Goal: Information Seeking & Learning: Learn about a topic

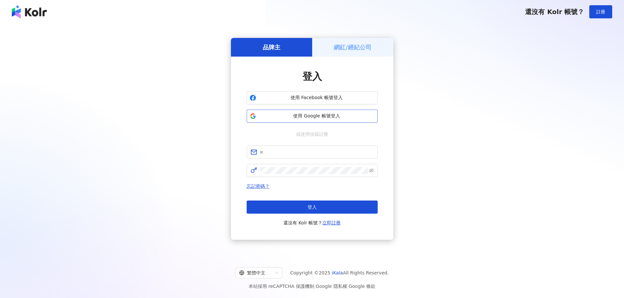
click at [279, 118] on span "使用 Google 帳號登入" at bounding box center [317, 116] width 116 height 7
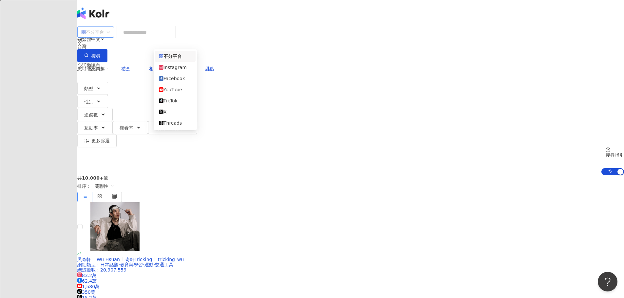
click at [114, 38] on div "不分平台" at bounding box center [95, 32] width 37 height 11
click at [276, 62] on div "您可能感興趣： 禮盒 相宜 吃貨 甜點 類型 性別 追蹤數 互動率 觀看率 合作費用預估 更多篩選" at bounding box center [350, 104] width 546 height 85
click at [130, 66] on span "禮盒" at bounding box center [125, 68] width 9 height 5
type input "**"
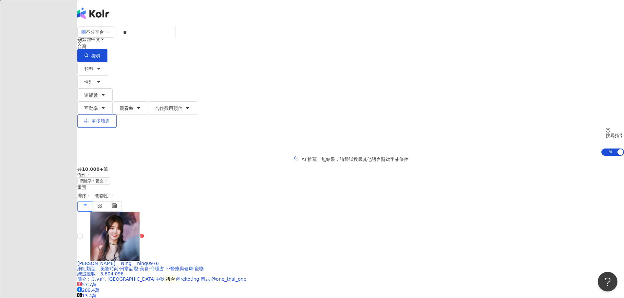
click at [117, 115] on button "更多篩選" at bounding box center [96, 121] width 39 height 13
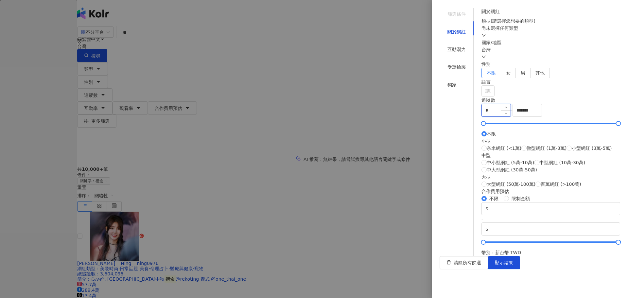
click at [499, 117] on input "*" at bounding box center [496, 110] width 29 height 12
type input "****"
drag, startPoint x: 588, startPoint y: 201, endPoint x: 581, endPoint y: 202, distance: 6.9
click at [542, 117] on input "*******" at bounding box center [527, 110] width 29 height 12
type input "*"
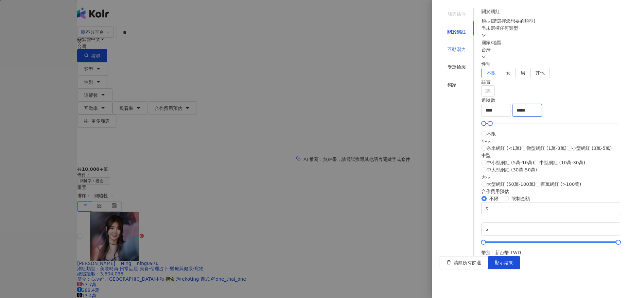
type input "*****"
click at [454, 46] on div "互動潛力" at bounding box center [457, 49] width 18 height 7
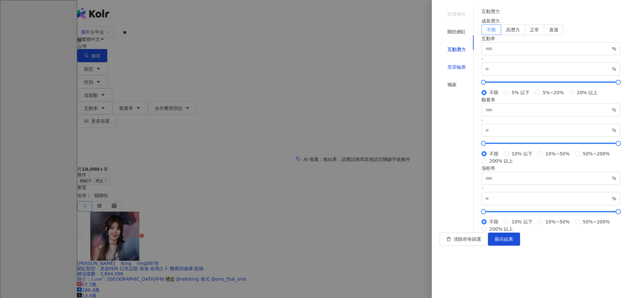
click at [449, 63] on div "受眾輪廓" at bounding box center [457, 66] width 18 height 7
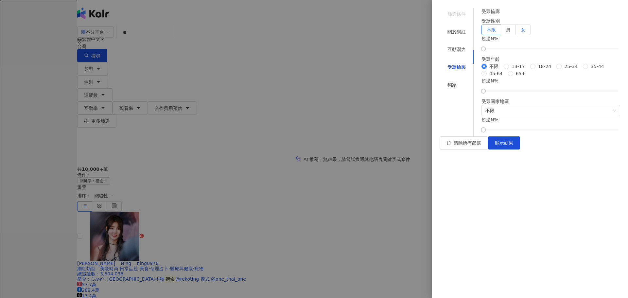
click at [526, 32] on span "女" at bounding box center [523, 29] width 5 height 5
drag, startPoint x: 498, startPoint y: 76, endPoint x: 549, endPoint y: 81, distance: 51.3
click at [549, 81] on div "受眾輪廓 受眾性別 不限 男 女 女 超過 45 % 受眾年齡 不限 13-17 18-24 25-34 35-44 45-64 65+ 超過 N % 受眾國…" at bounding box center [551, 70] width 139 height 124
click at [448, 81] on div "獨家" at bounding box center [452, 84] width 9 height 7
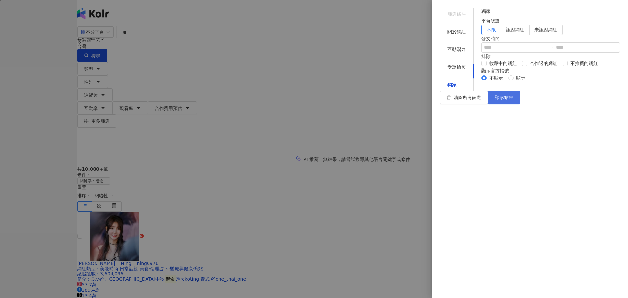
click at [514, 100] on span "顯示結果" at bounding box center [504, 97] width 18 height 5
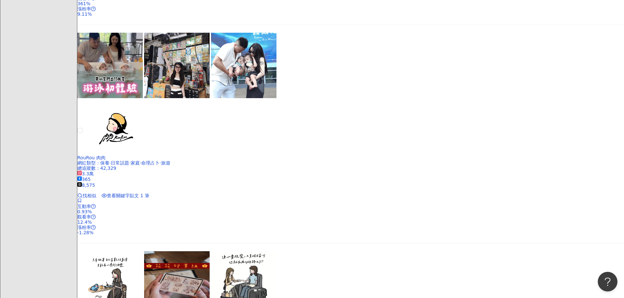
scroll to position [1196, 0]
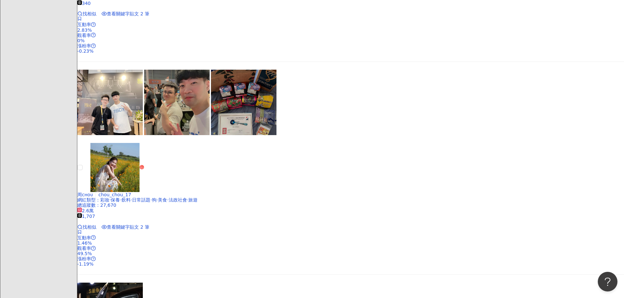
scroll to position [1140, 0]
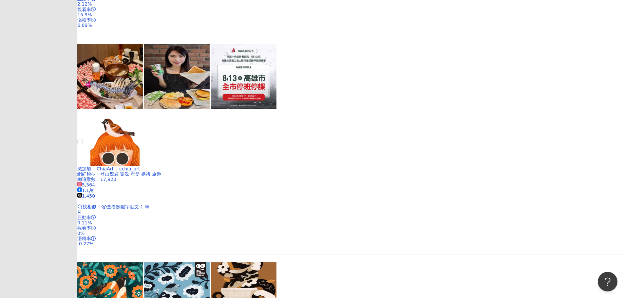
scroll to position [1153, 0]
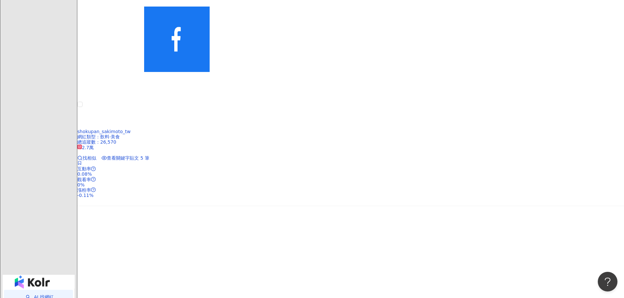
scroll to position [1206, 0]
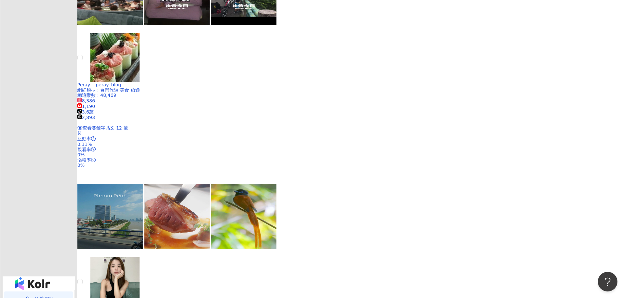
scroll to position [1217, 0]
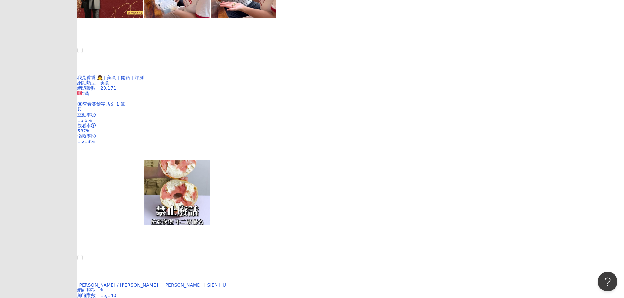
scroll to position [351, 0]
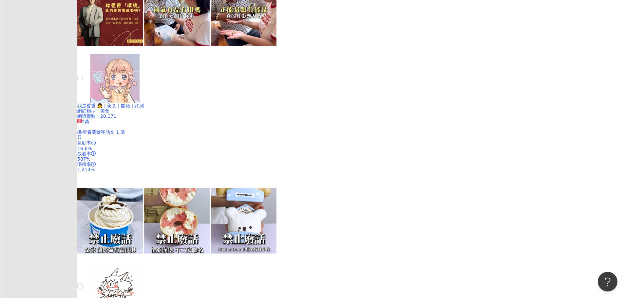
drag, startPoint x: 614, startPoint y: 111, endPoint x: 616, endPoint y: 106, distance: 5.4
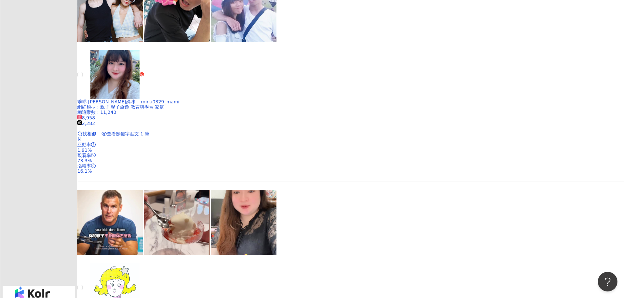
scroll to position [1222, 0]
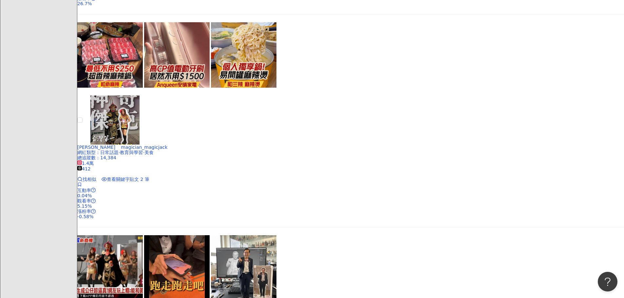
scroll to position [1175, 0]
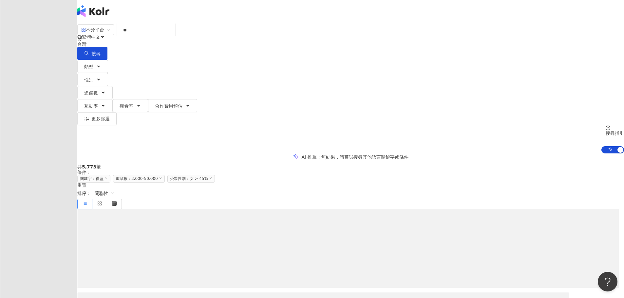
scroll to position [0, 0]
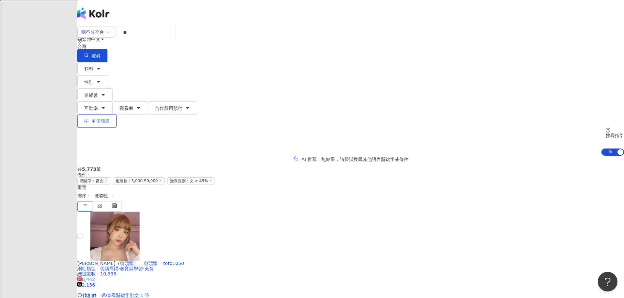
click at [117, 115] on button "更多篩選" at bounding box center [96, 121] width 39 height 13
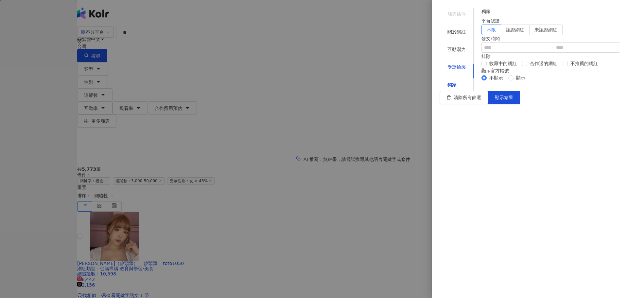
click at [448, 63] on div "受眾輪廓" at bounding box center [457, 66] width 18 height 7
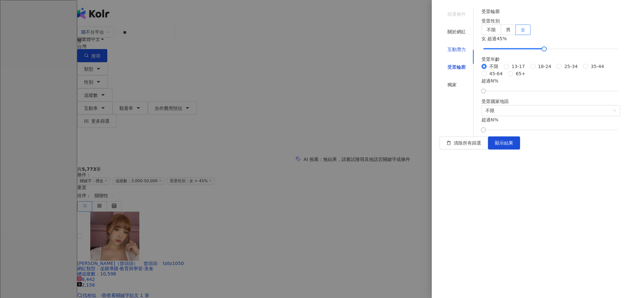
click at [448, 46] on div "互動潛力" at bounding box center [457, 49] width 18 height 7
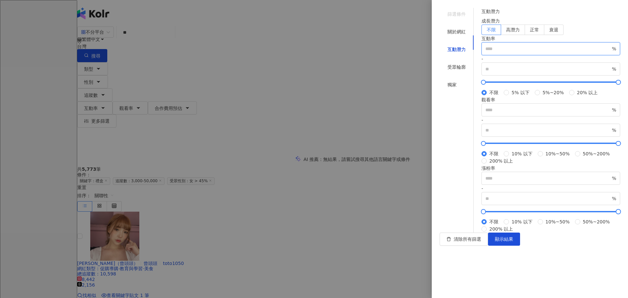
click at [498, 52] on input "number" at bounding box center [548, 48] width 125 height 7
type input "*"
click at [520, 246] on button "顯示結果" at bounding box center [504, 239] width 32 height 13
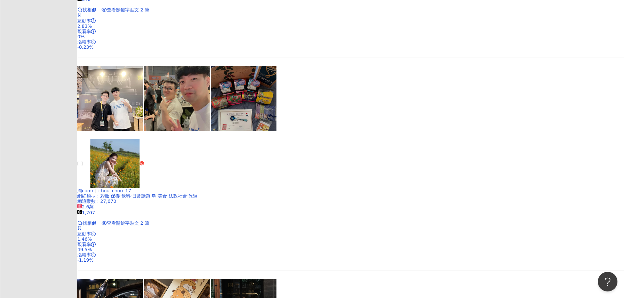
scroll to position [1142, 0]
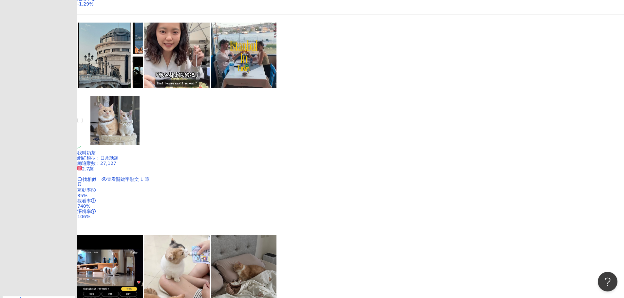
scroll to position [1172, 0]
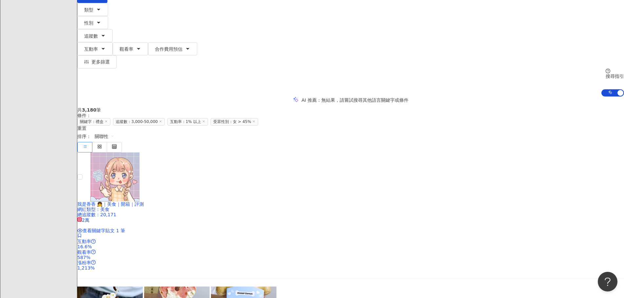
scroll to position [63, 0]
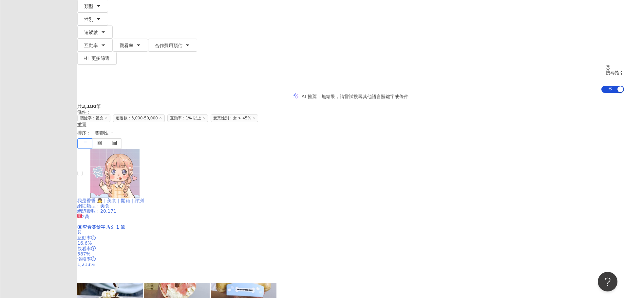
click at [144, 198] on span "我是香香 👧｜美食｜開箱｜評測" at bounding box center [110, 200] width 66 height 5
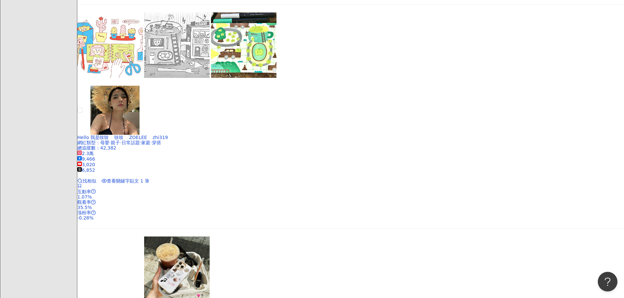
scroll to position [1223, 0]
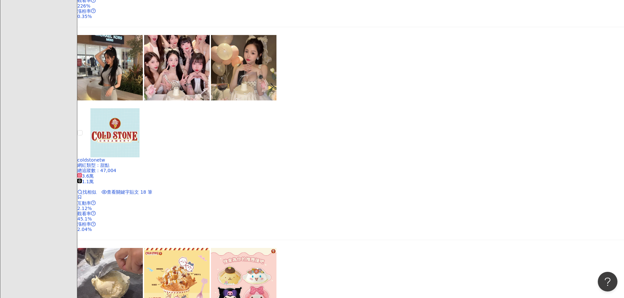
scroll to position [1155, 0]
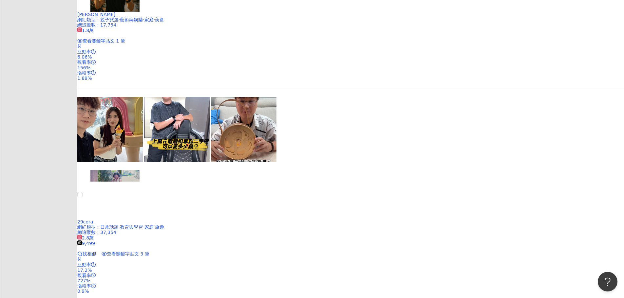
scroll to position [228, 0]
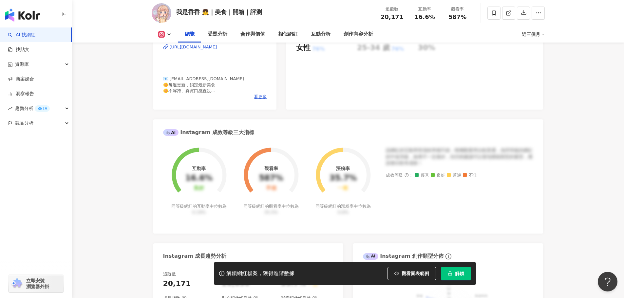
click at [456, 272] on span "解鎖" at bounding box center [459, 273] width 9 height 5
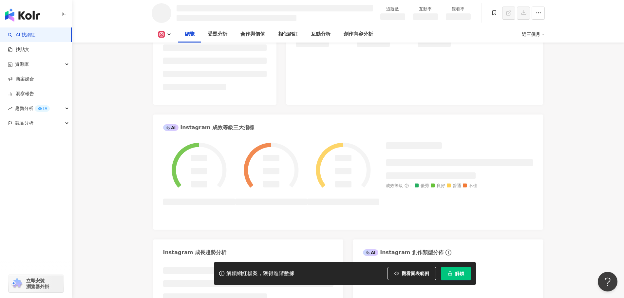
scroll to position [163, 0]
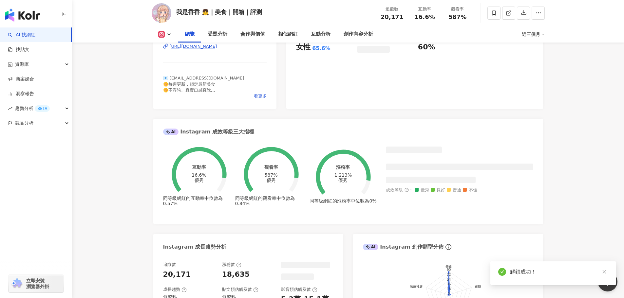
scroll to position [31, 0]
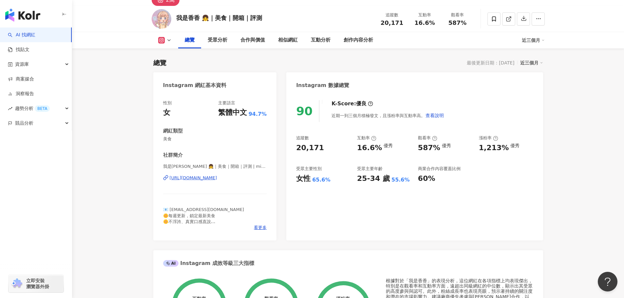
drag, startPoint x: 197, startPoint y: 178, endPoint x: 262, endPoint y: 180, distance: 64.8
click at [262, 180] on div "性別 女 主要語言 繁體中文 94.7% 網紅類型 美食 社群簡介 我是香香 👧｜美食｜開箱｜評測 | miss_shiang_life [URL][DOMA…" at bounding box center [214, 167] width 123 height 147
drag, startPoint x: 264, startPoint y: 20, endPoint x: 178, endPoint y: 16, distance: 86.9
click at [178, 16] on div "我是[PERSON_NAME] 👧｜美食｜開箱｜評測 追蹤數 20,171 互動率 16.6% 觀看率 587%" at bounding box center [347, 19] width 419 height 26
copy div "我是香香 👧｜美食｜開箱｜評測"
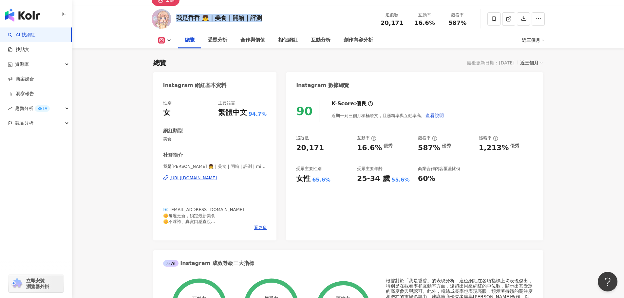
drag, startPoint x: 147, startPoint y: 175, endPoint x: 264, endPoint y: 175, distance: 117.5
copy div "[URL][DOMAIN_NAME]"
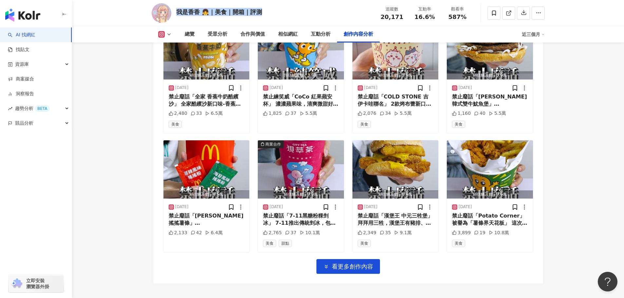
scroll to position [2246, 0]
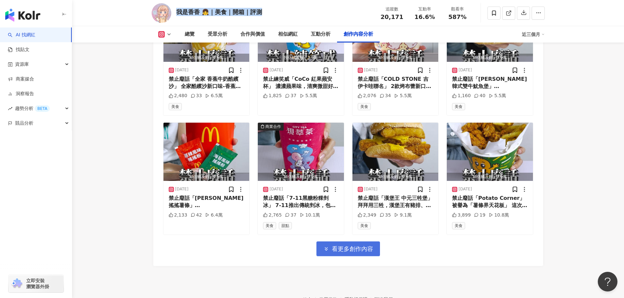
click at [338, 242] on button "看更多創作內容" at bounding box center [347, 249] width 63 height 15
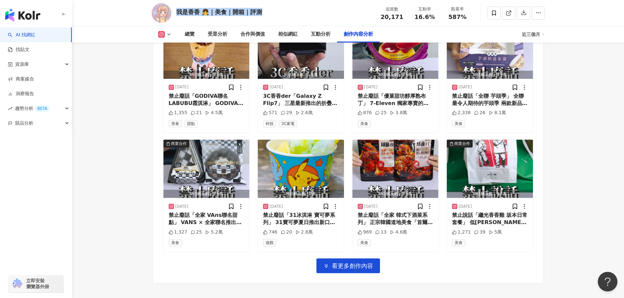
scroll to position [2590, 0]
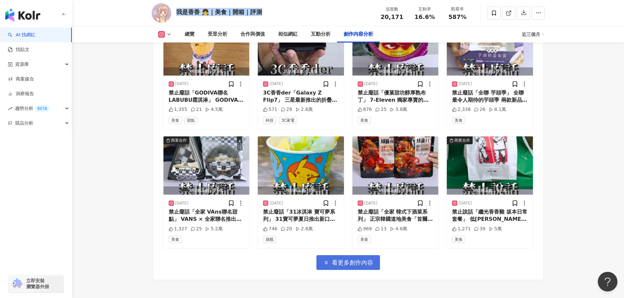
click at [342, 259] on span "看更多創作內容" at bounding box center [352, 262] width 41 height 7
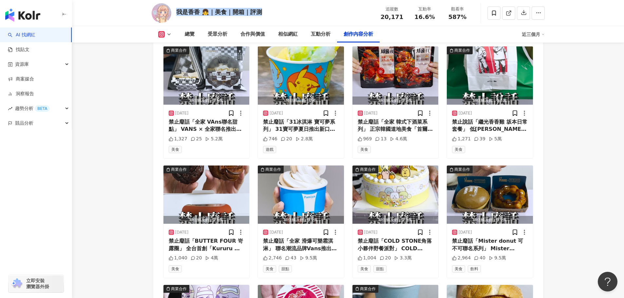
scroll to position [2710, 0]
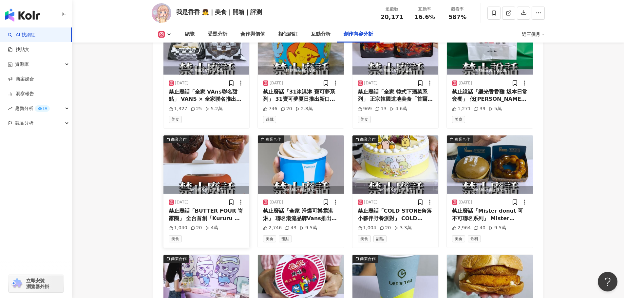
click at [215, 208] on div "禁止廢話「BUTTER FOUR 岢露圈」 全台首創「Kururu 岢露圈」專賣店，有三種醬都要試試看 #BUTTERFOUR #岢露圈 #[GEOGRAPH…" at bounding box center [207, 215] width 76 height 15
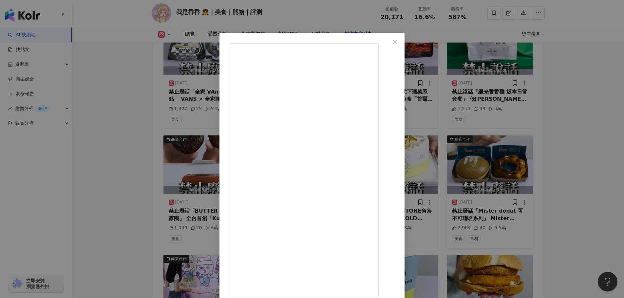
drag, startPoint x: 451, startPoint y: 43, endPoint x: 488, endPoint y: 139, distance: 102.9
click at [397, 43] on icon "close" at bounding box center [395, 42] width 4 height 4
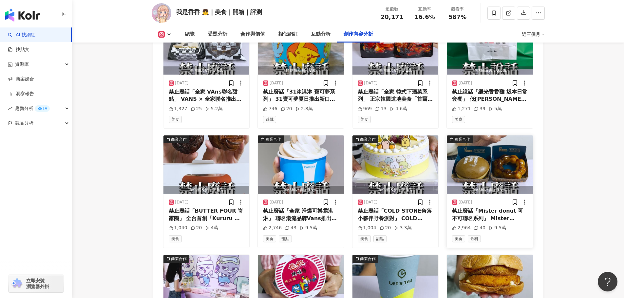
click at [485, 136] on img "button" at bounding box center [489, 165] width 86 height 58
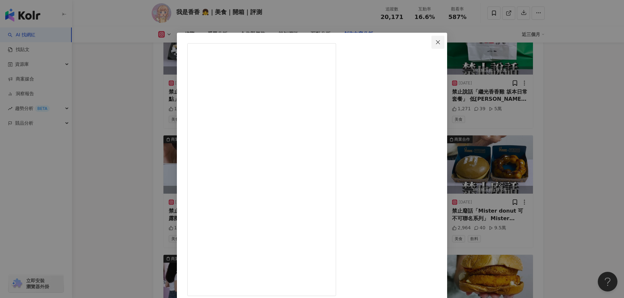
click at [440, 43] on icon "close" at bounding box center [437, 42] width 5 height 5
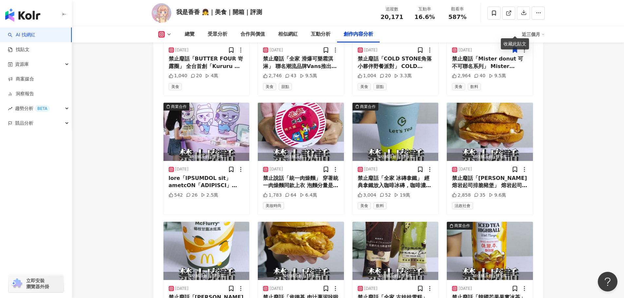
scroll to position [2600, 0]
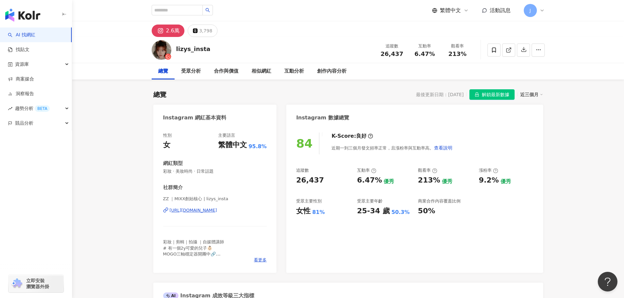
drag, startPoint x: 243, startPoint y: 211, endPoint x: 250, endPoint y: 192, distance: 20.0
